Goal: Task Accomplishment & Management: Manage account settings

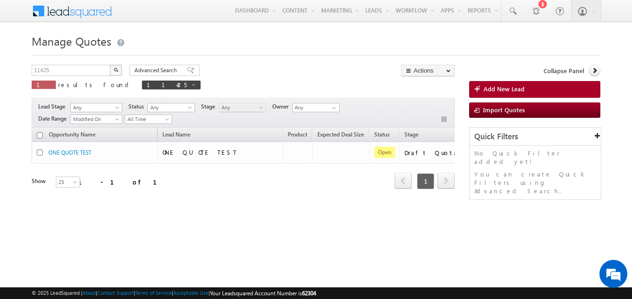
click at [191, 83] on span at bounding box center [193, 84] width 5 height 5
type input "Search Quotes"
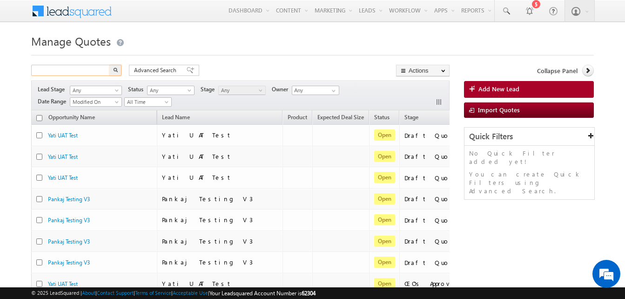
click at [68, 74] on input "text" at bounding box center [71, 70] width 80 height 11
type input "11245"
click at [109, 65] on button "button" at bounding box center [115, 70] width 12 height 11
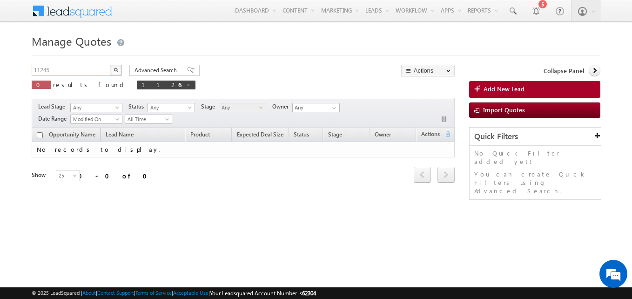
click at [82, 68] on input "11245" at bounding box center [72, 70] width 80 height 11
type input "11425"
click at [110, 65] on button "button" at bounding box center [116, 70] width 12 height 11
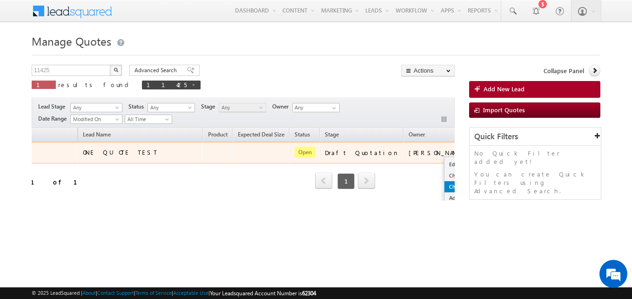
scroll to position [39, 80]
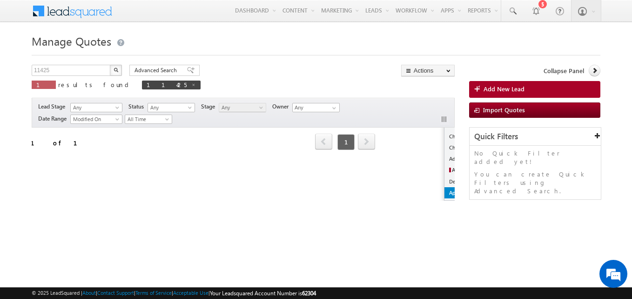
click at [445, 192] on link "Approve Quotation" at bounding box center [472, 192] width 55 height 11
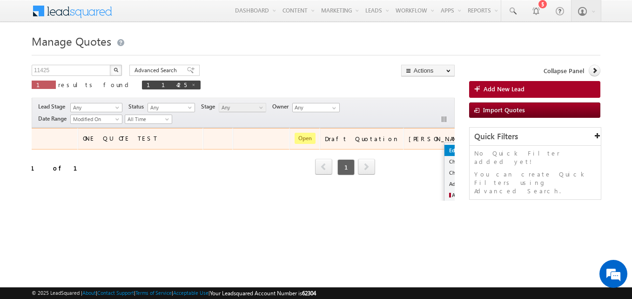
scroll to position [0, 80]
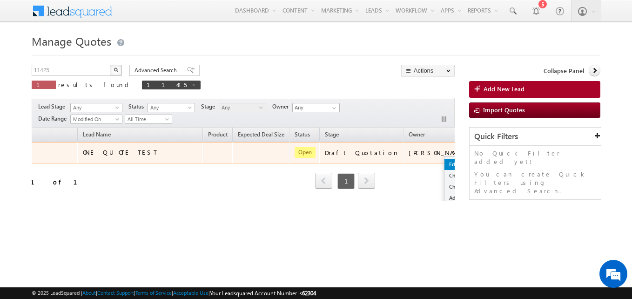
click at [445, 161] on link "Edit" at bounding box center [472, 164] width 55 height 11
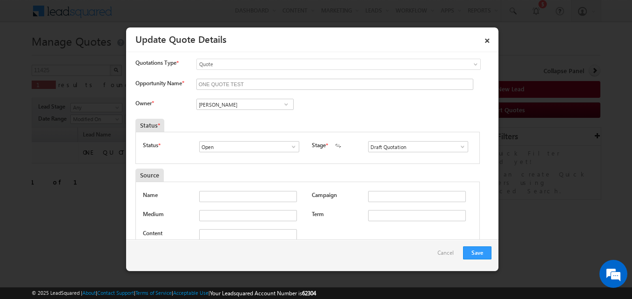
click at [458, 148] on span at bounding box center [462, 146] width 9 height 7
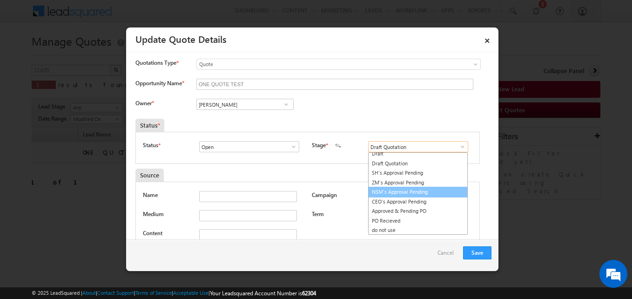
scroll to position [5, 0]
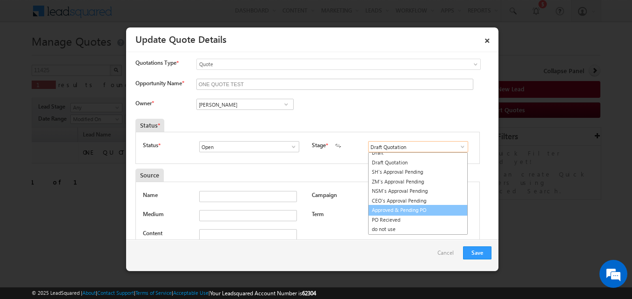
click at [388, 208] on link "Approved & Pending PO" at bounding box center [418, 210] width 100 height 11
type input "Approved & Pending PO"
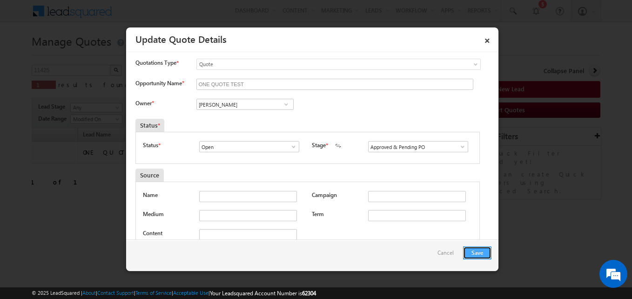
click at [481, 254] on button "Save" at bounding box center [477, 252] width 28 height 13
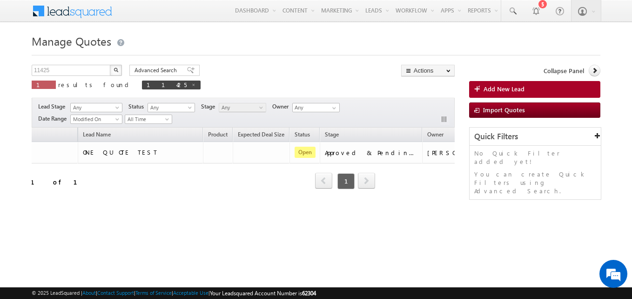
scroll to position [0, 0]
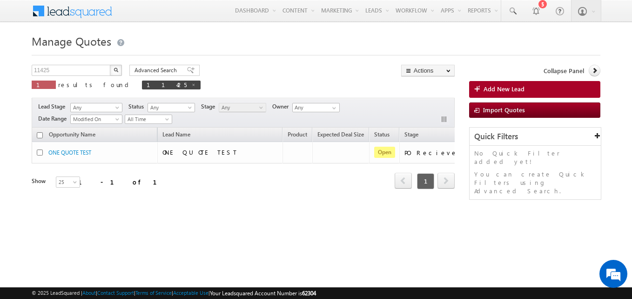
click at [39, 135] on input "checkbox" at bounding box center [40, 135] width 6 height 6
checkbox input "true"
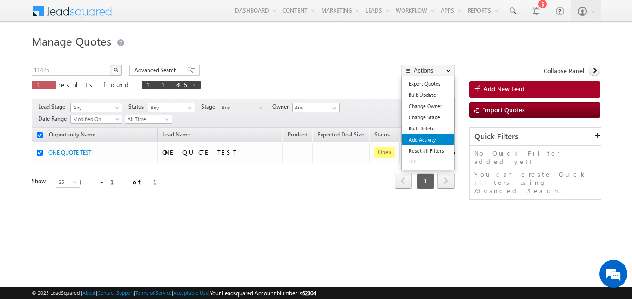
click at [424, 141] on link "Add Activity" at bounding box center [428, 139] width 53 height 11
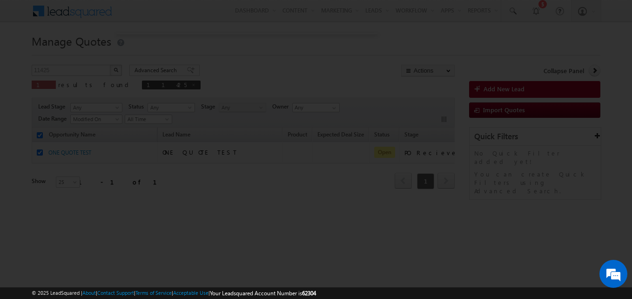
click at [415, 140] on div at bounding box center [316, 149] width 632 height 299
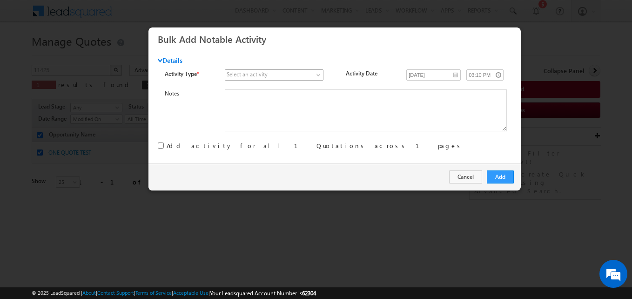
click at [317, 75] on span at bounding box center [319, 76] width 7 height 7
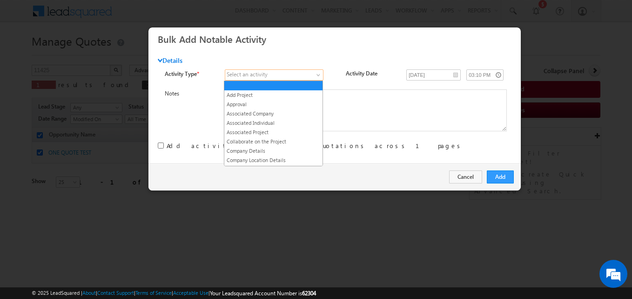
scroll to position [184, 0]
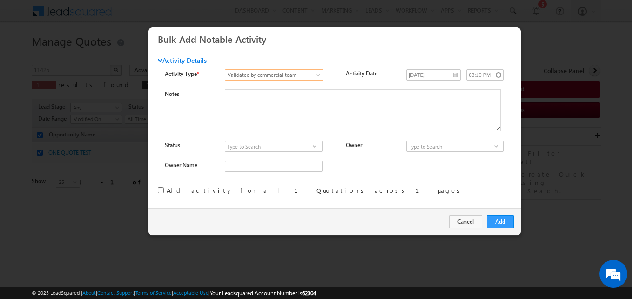
click at [311, 146] on span at bounding box center [314, 145] width 9 height 7
click at [256, 158] on link "Approved" at bounding box center [273, 157] width 97 height 11
type input "Approved"
click at [419, 150] on input at bounding box center [454, 146] width 97 height 11
click at [421, 156] on link "Yatendra Kumar yatendra.kumar_test@hindware.co.in" at bounding box center [455, 160] width 96 height 17
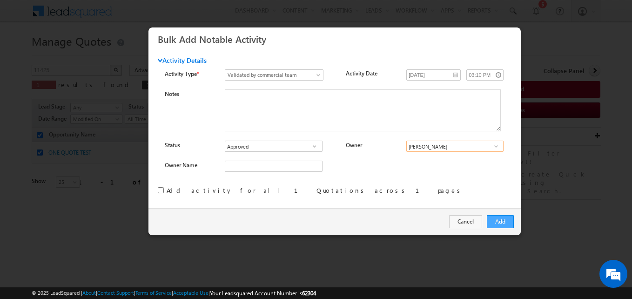
type input "[PERSON_NAME]"
click at [502, 220] on button "Add" at bounding box center [500, 221] width 27 height 13
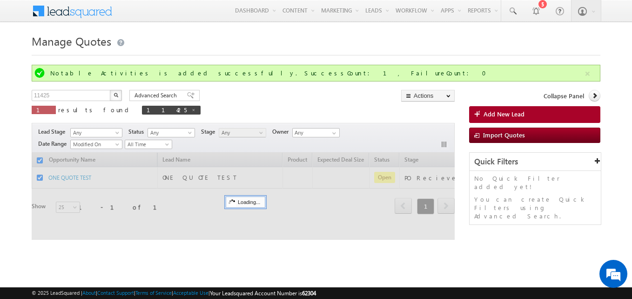
checkbox input "false"
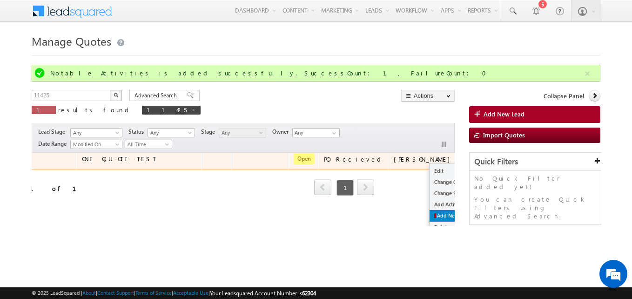
scroll to position [39, 78]
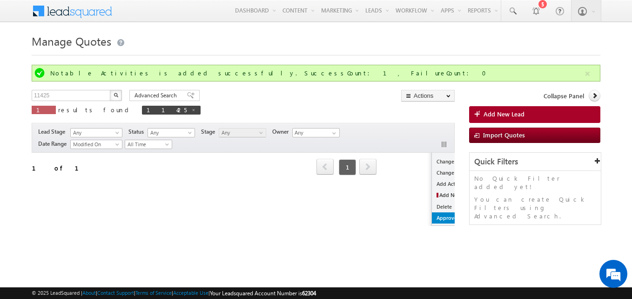
click at [432, 219] on link "Approve Quotation" at bounding box center [459, 217] width 55 height 11
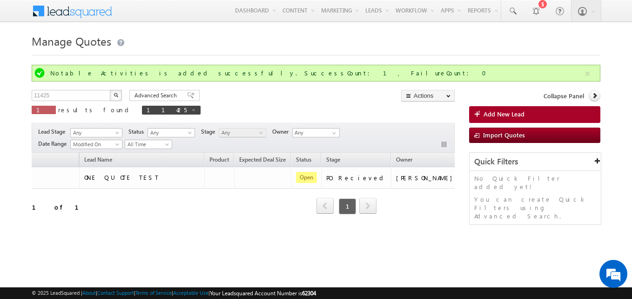
scroll to position [0, 78]
